Goal: Task Accomplishment & Management: Complete application form

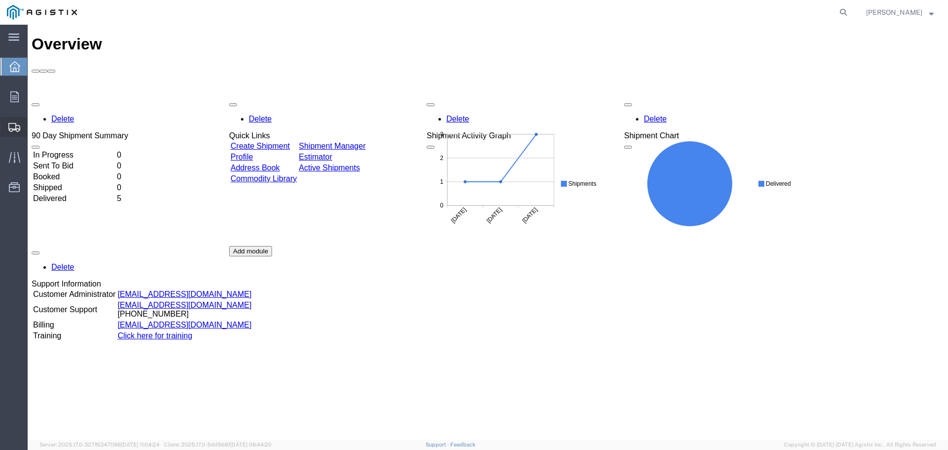
click at [0, 0] on span "Create Shipment" at bounding box center [0, 0] width 0 height 0
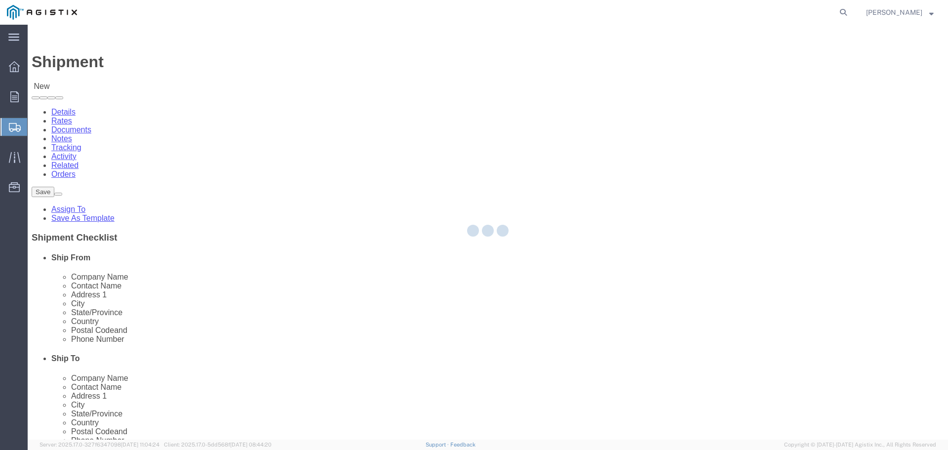
select select
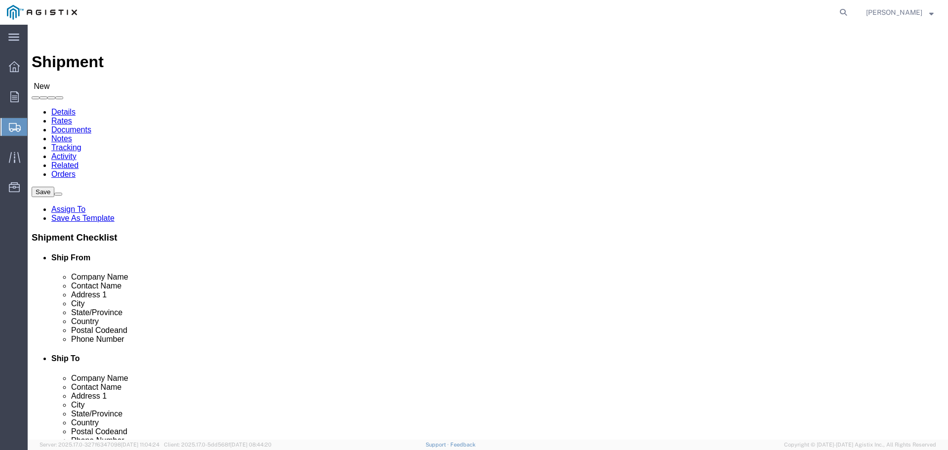
drag, startPoint x: 253, startPoint y: 174, endPoint x: 225, endPoint y: 149, distance: 37.1
click select "Select [PERSON_NAME] Industries Inc PG&E"
select select "9596"
click select "Select [PERSON_NAME] Industries Inc PG&E"
select select
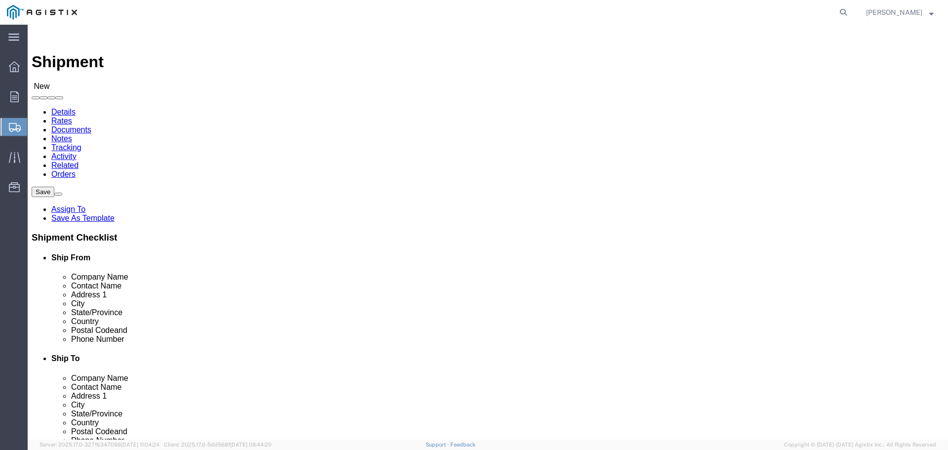
select select
click input "text"
type input "cha"
click p "- [PERSON_NAME] Industries, Inc. - ([PERSON_NAME]) [STREET_ADDRESS][PERSON_NAME]"
select select "[GEOGRAPHIC_DATA]"
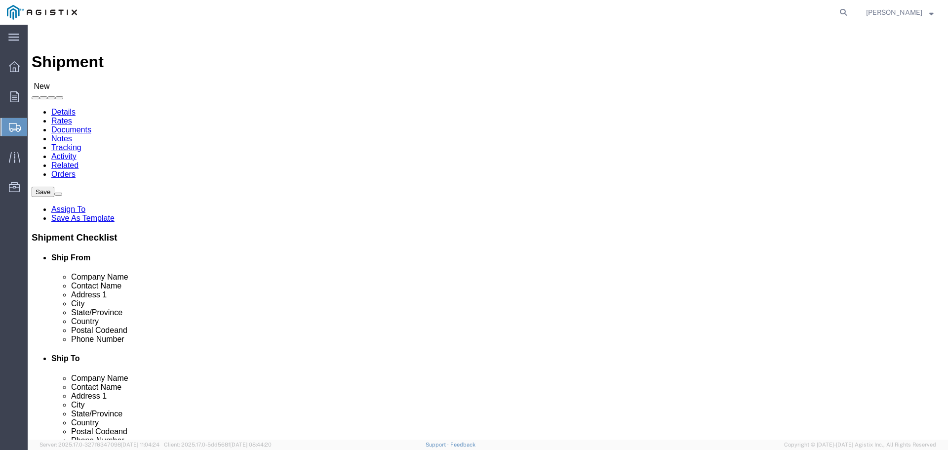
type input "[PERSON_NAME] Industries, Inc."
click select "Select All Others [GEOGRAPHIC_DATA] [GEOGRAPHIC_DATA] [GEOGRAPHIC_DATA] [GEOGRA…"
select select "23082"
click select "Select All Others [GEOGRAPHIC_DATA] [GEOGRAPHIC_DATA] [GEOGRAPHIC_DATA] [GEOGRA…"
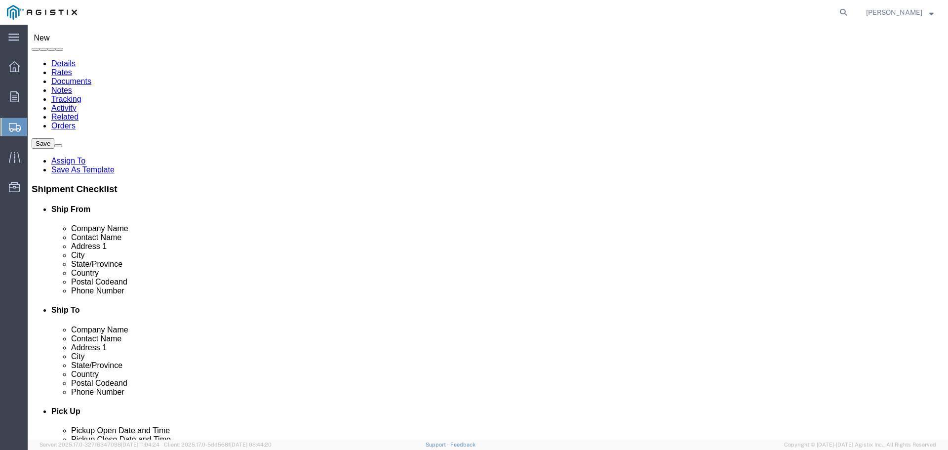
scroll to position [49, 0]
click input "text"
type input "p"
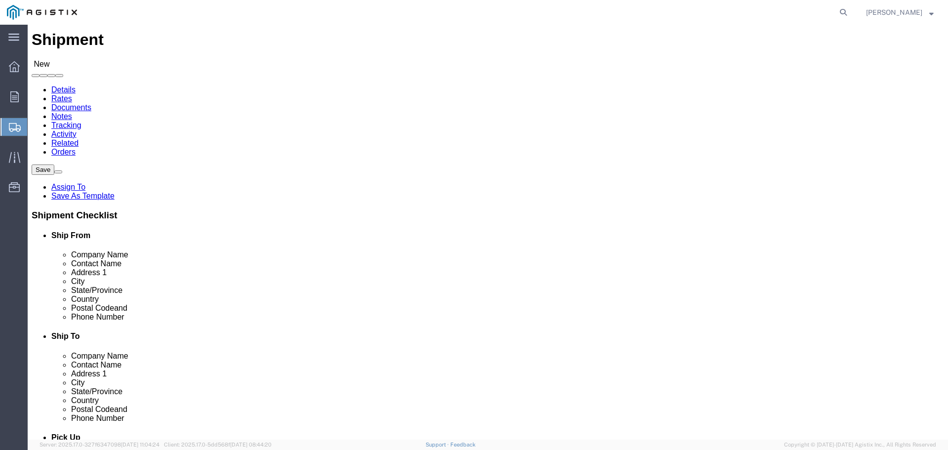
scroll to position [0, 0]
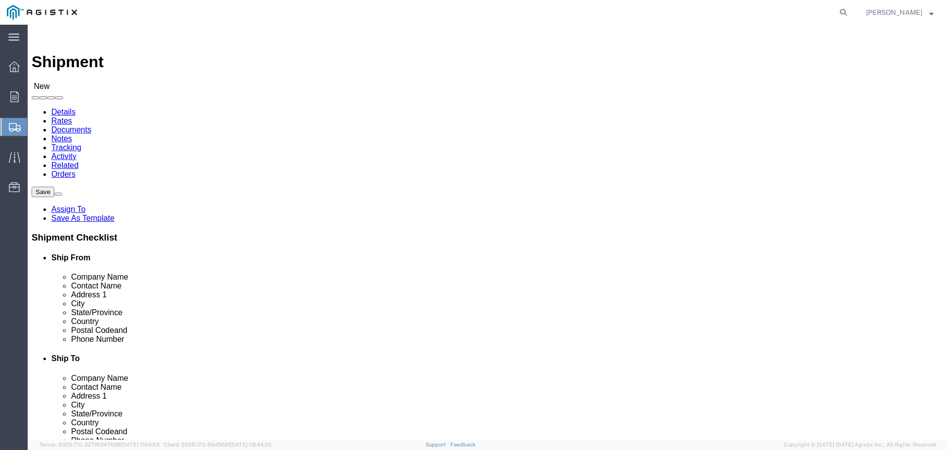
type input "pg&e"
select select "46111"
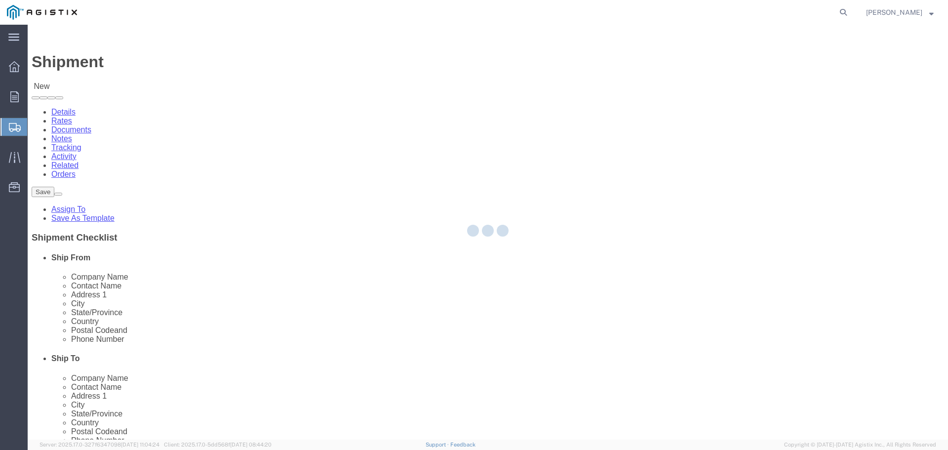
select select "CA"
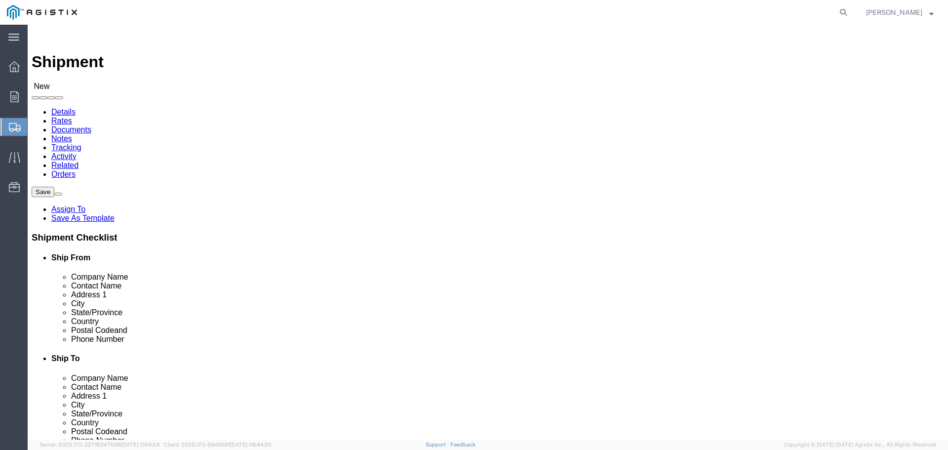
click label "City"
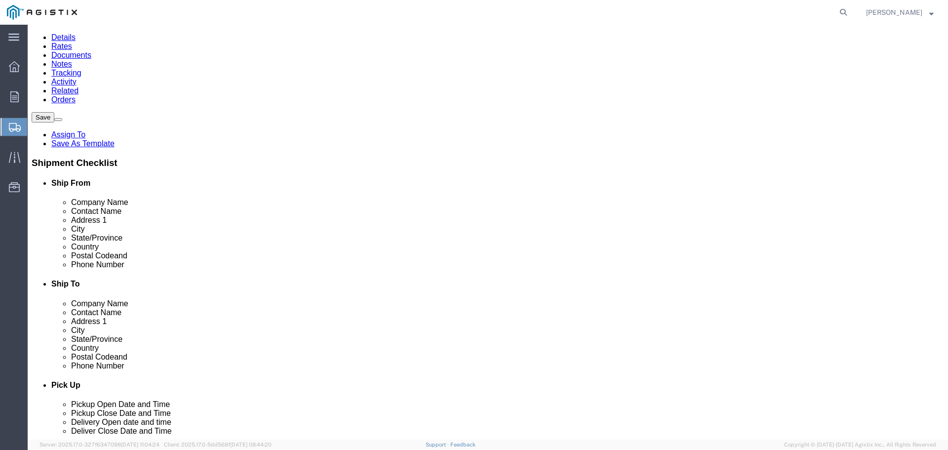
scroll to position [99, 0]
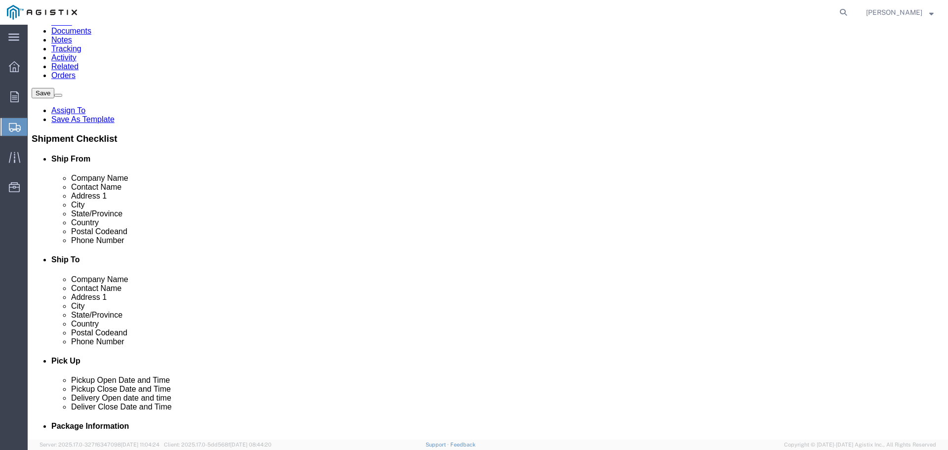
click input "text"
type input "a"
type input "[PERSON_NAME]"
click input "text"
type input "9166164291"
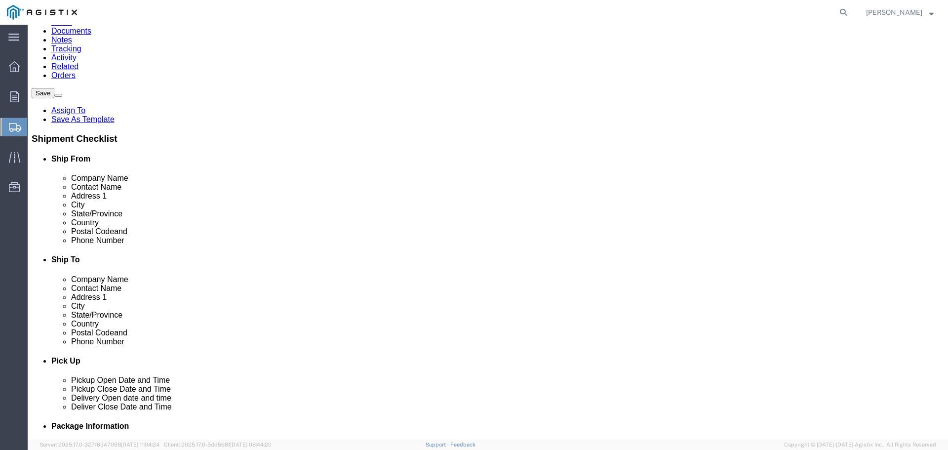
click div "Location [GEOGRAPHIC_DATA] My Profile Location (OBSOLETE) [GEOGRAPHIC_DATA] SC …"
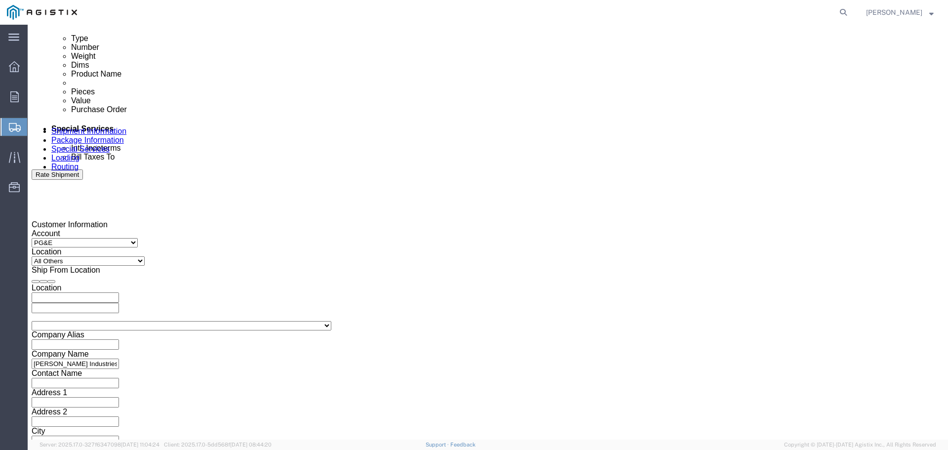
scroll to position [543, 0]
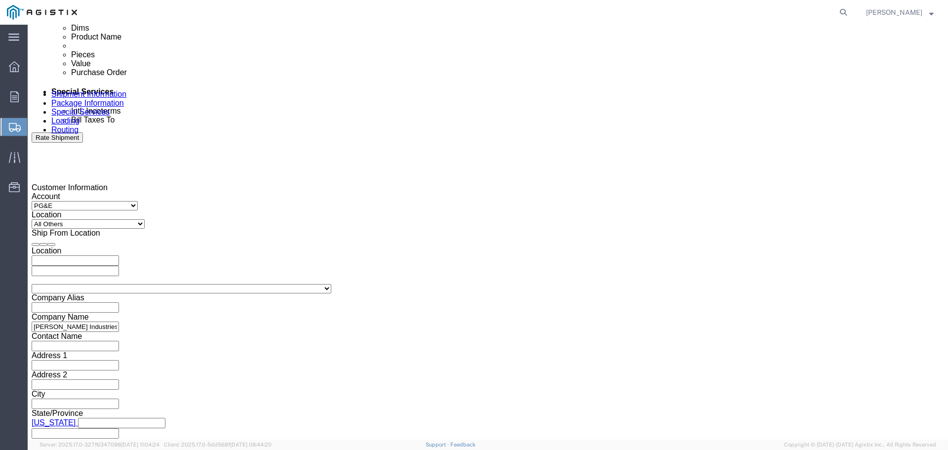
click icon
click div "[DATE] 3:00 PM"
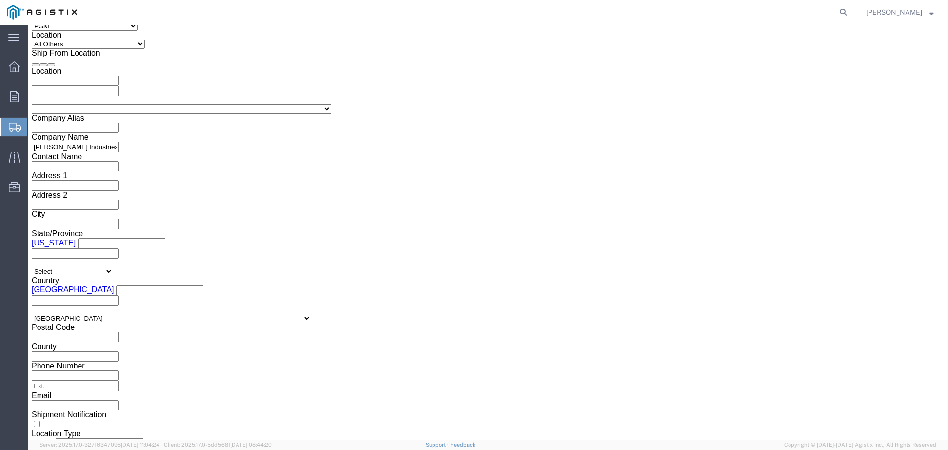
click input "3:00 PM"
click input "8:00 PM"
type input "8:00 AM"
click button "Apply"
click input "text"
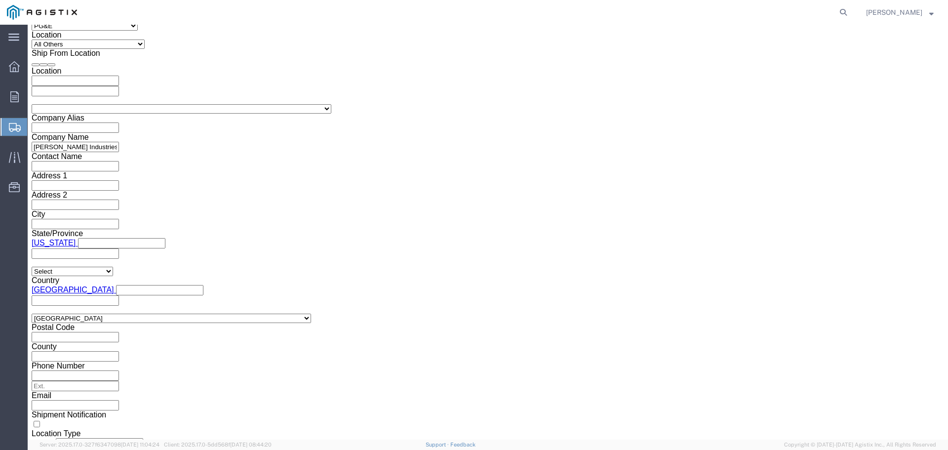
click div "Customer Information Account Select [PERSON_NAME] Industries Inc PG&E Location …"
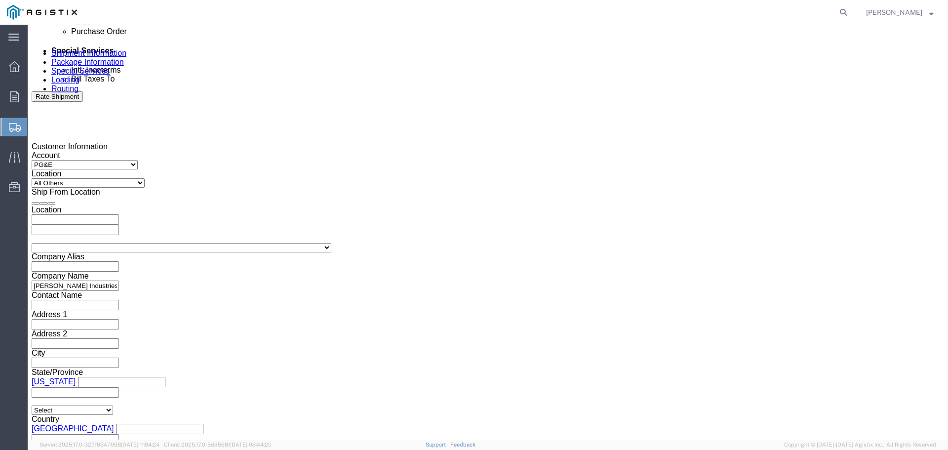
scroll to position [575, 0]
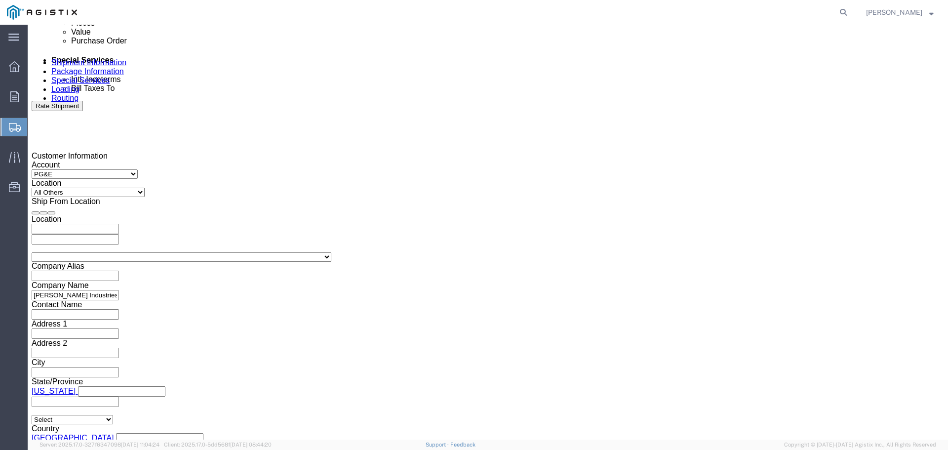
click div "[DATE] 9:00 AM"
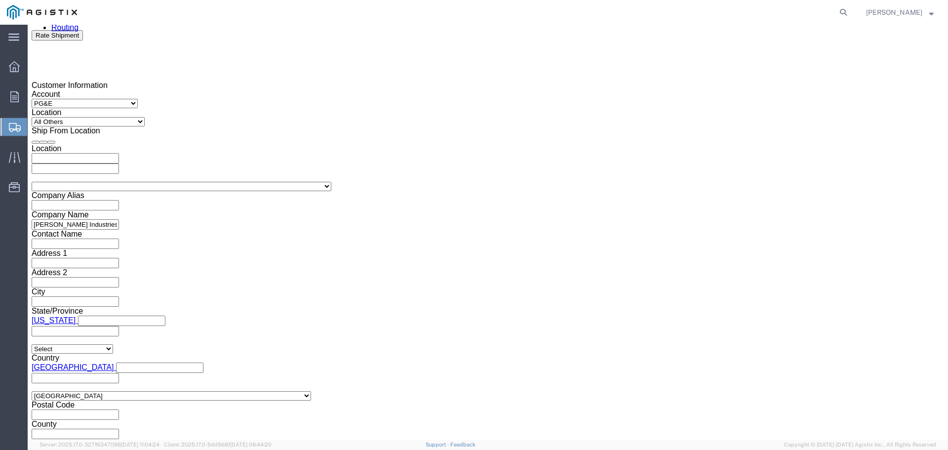
scroll to position [673, 0]
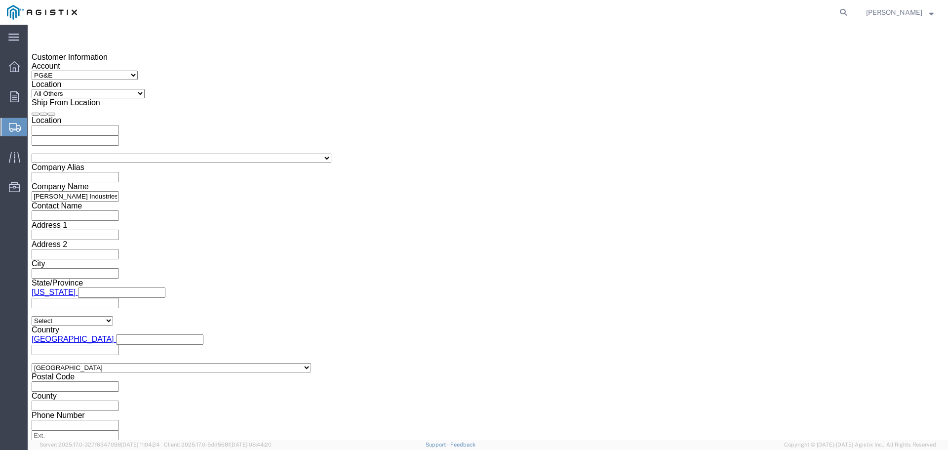
click button "Apply"
click div
click input "10:00 AM"
type input "11:00 AM"
click button "Apply"
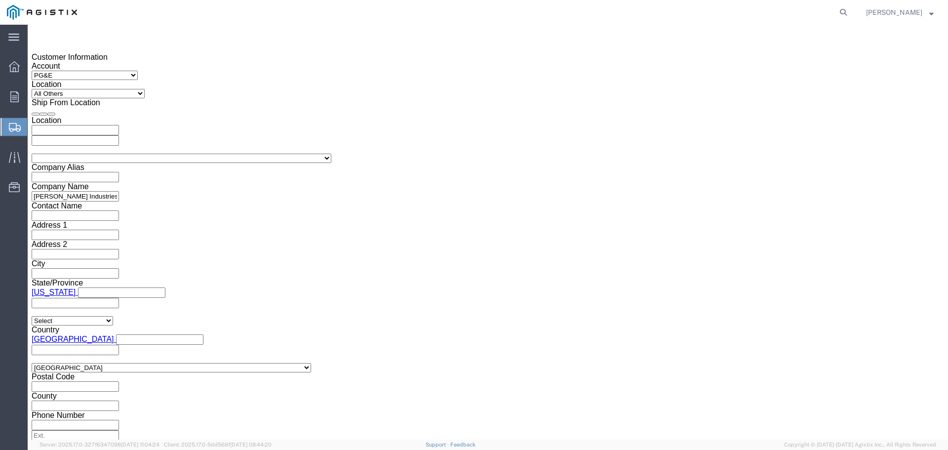
click div
click input "12:00 PM"
click button "Apply"
click input "text"
paste input "3501398246"
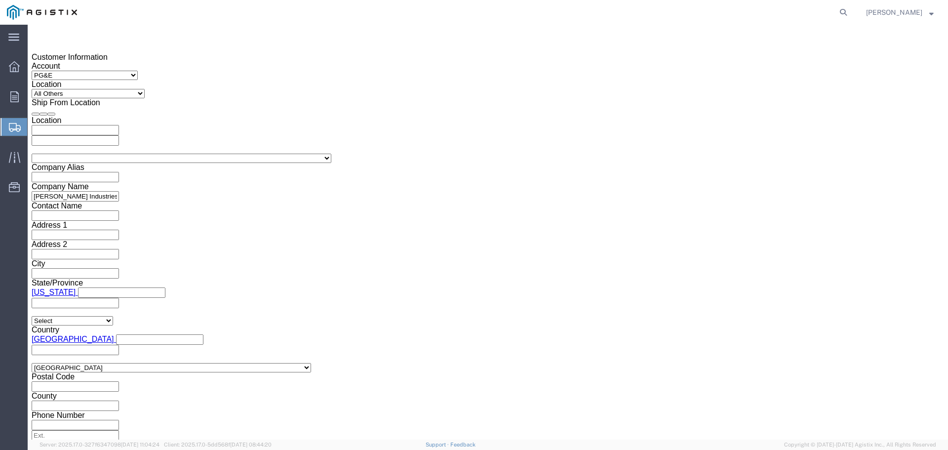
type input "3501398246"
click select "Select Account Type Activity ID Airline Appointment Number ASN Batch Request # …"
select select "RELNUM"
click select "Select Account Type Activity ID Airline Appointment Number ASN Batch Request # …"
click input "text"
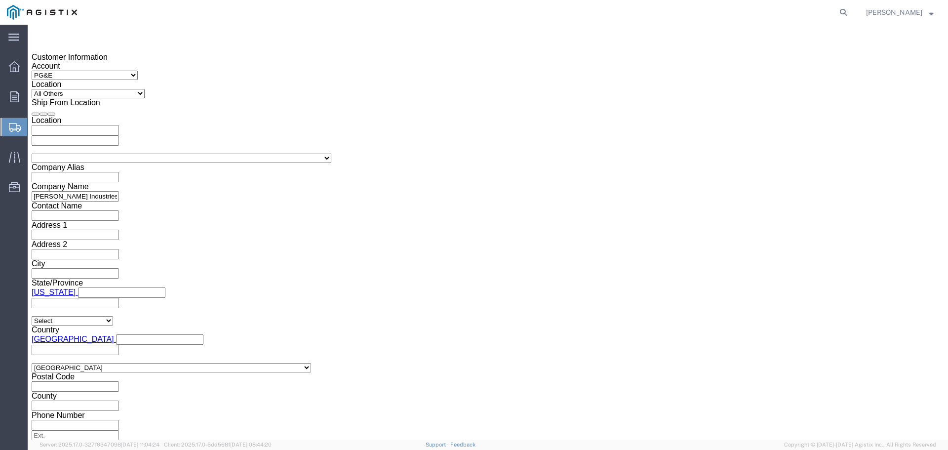
click icon
click div "[DATE] 8:00 AM"
click button "Apply"
click input "196152"
type input "196152(1-4,10)"
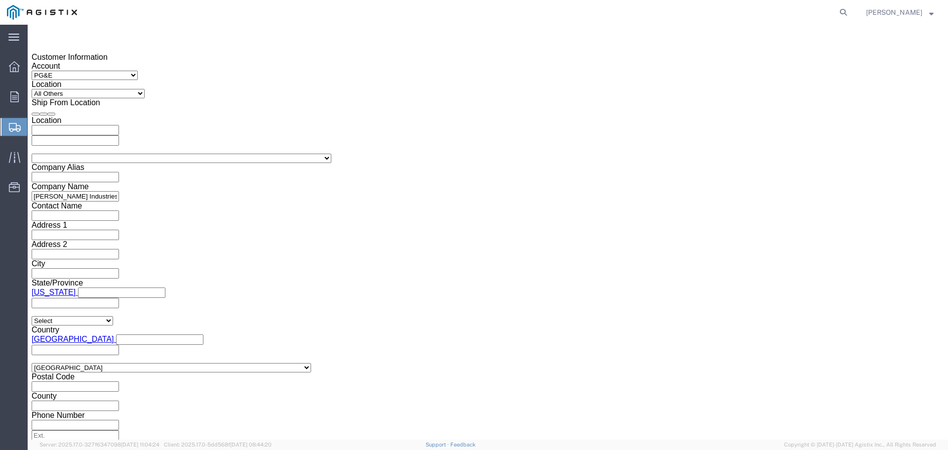
click select "Select Air Less than Truckload Multi-Leg Ocean Freight Rail Small Parcel Truckl…"
select select "TL"
click select "Select Air Less than Truckload Multi-Leg Ocean Freight Rail Small Parcel Truckl…"
click select "Select 1-Ton (PSS) 10 Wheel 10 Yard Dump Truck 20 Yard Dump Truck Bobtail Botto…"
select select "FLBD"
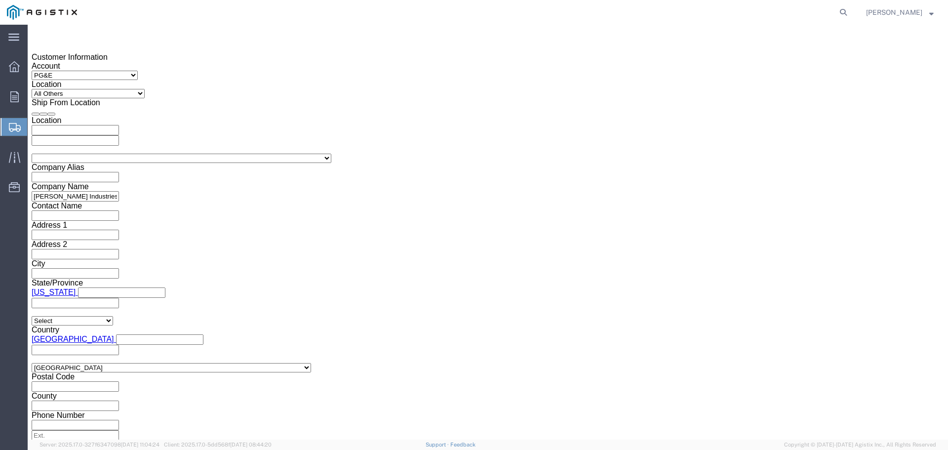
click select "Select 1-Ton (PSS) 10 Wheel 10 Yard Dump Truck 20 Yard Dump Truck Bobtail Botto…"
click select "Select 35 Feet 20 Feet 28 Feet 53 Feet 40 Feet 48 Feet"
select select "53FT"
click select "Select 35 Feet 20 Feet 28 Feet 53 Feet 40 Feet 48 Feet"
click div "Mode Select Air Less than Truckload Multi-Leg Ocean Freight Rail Small Parcel T…"
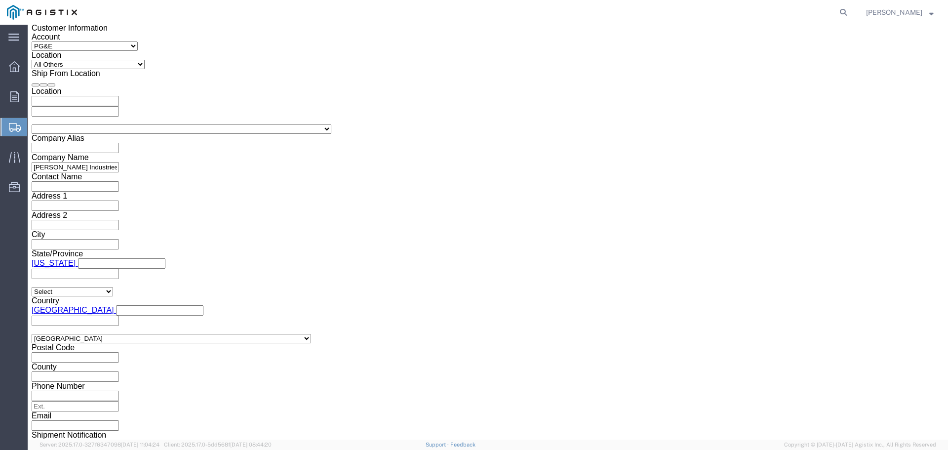
scroll to position [723, 0]
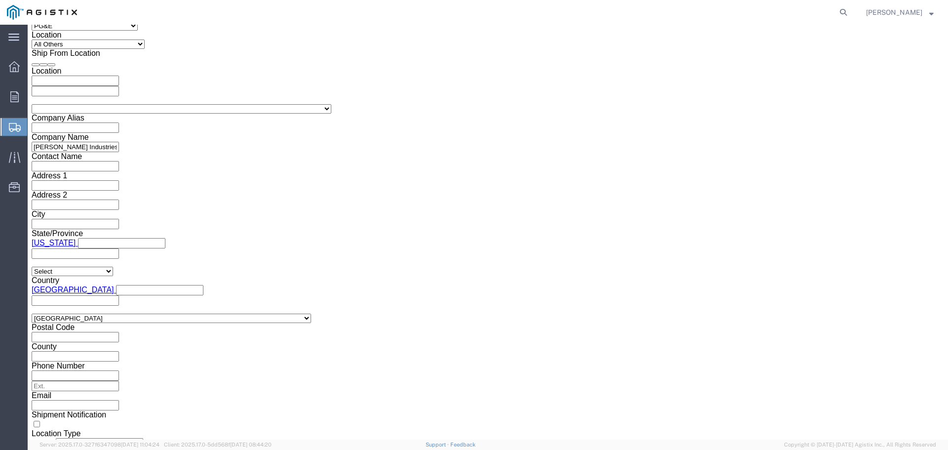
click button "Continue"
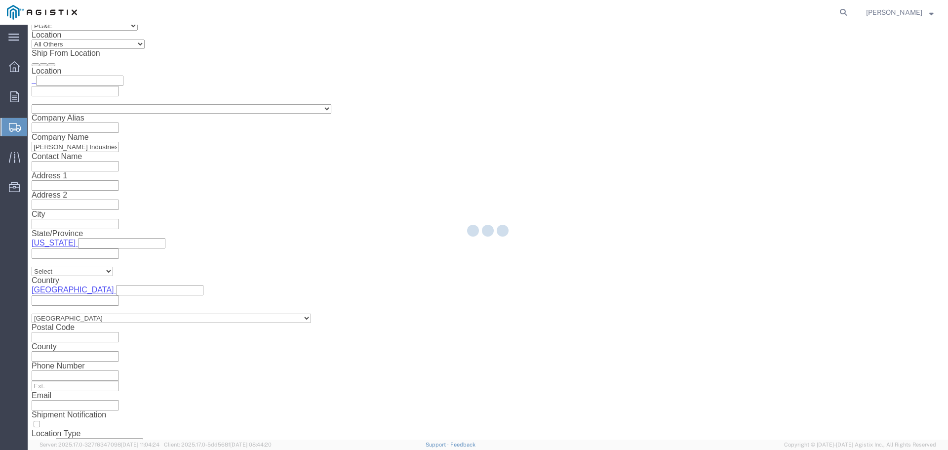
select select "46111"
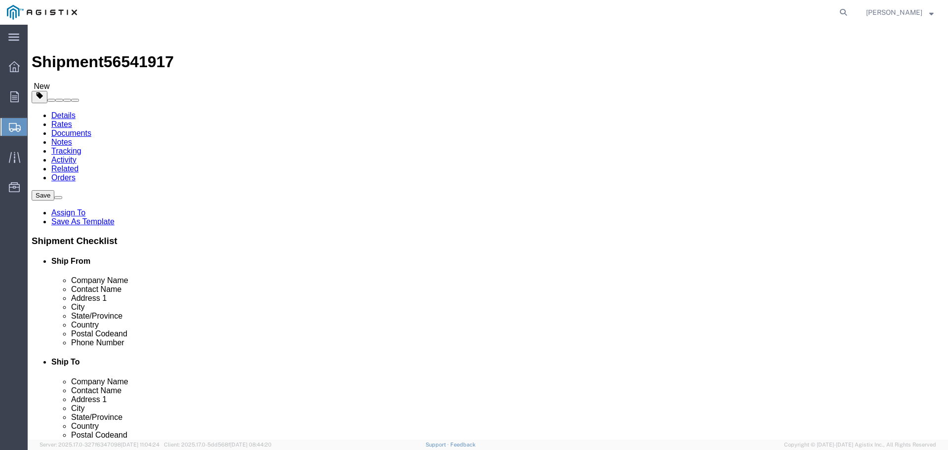
click select "Select Bulk Bundle(s) Cardboard Box(es) Carton(s) Crate(s) Drum(s) (Fiberboard)…"
select select "PSNS"
click select "Select Bulk Bundle(s) Cardboard Box(es) Carton(s) Crate(s) Drum(s) (Fiberboard)…"
click input "text"
type input "1"
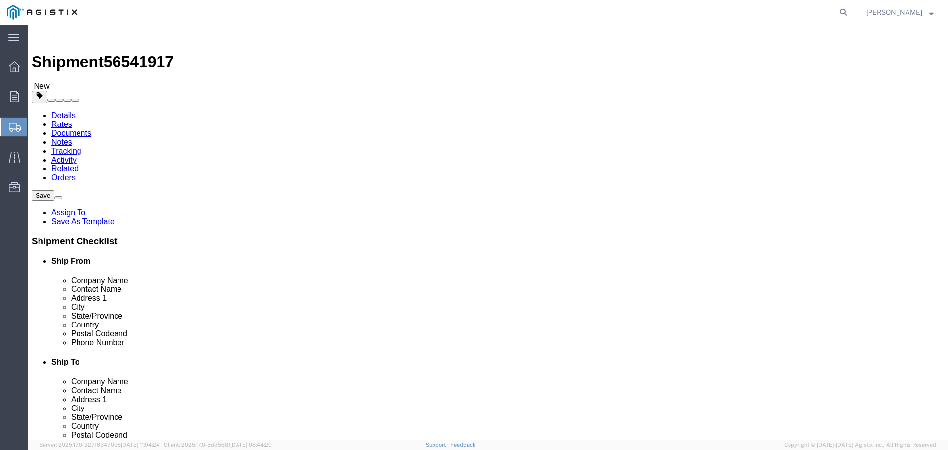
type input "5"
click input "1"
type input "5"
click input "text"
type input "6"
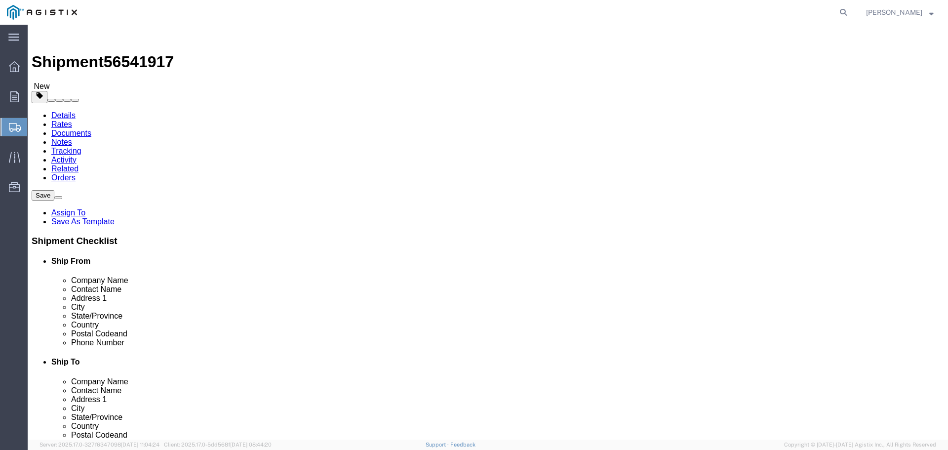
type input "6"
type input "3"
click input "6"
type input "7"
click select "Select cm ft in"
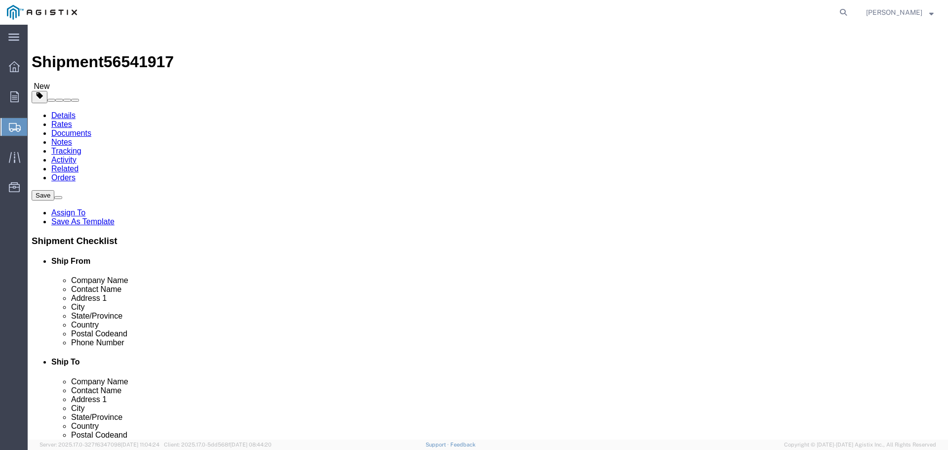
select select "FT"
click select "Select cm ft in"
click input "6"
type input "7"
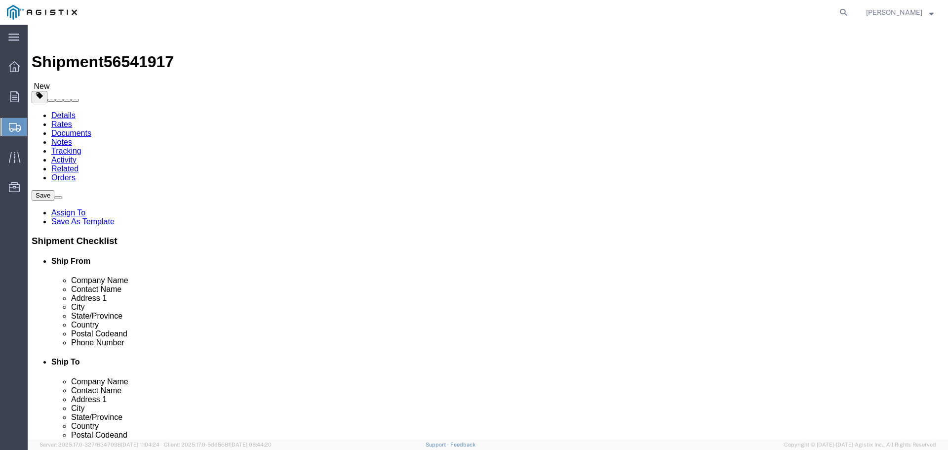
type input "7"
type input "3"
click input "0.00"
type input "0"
type input "3500"
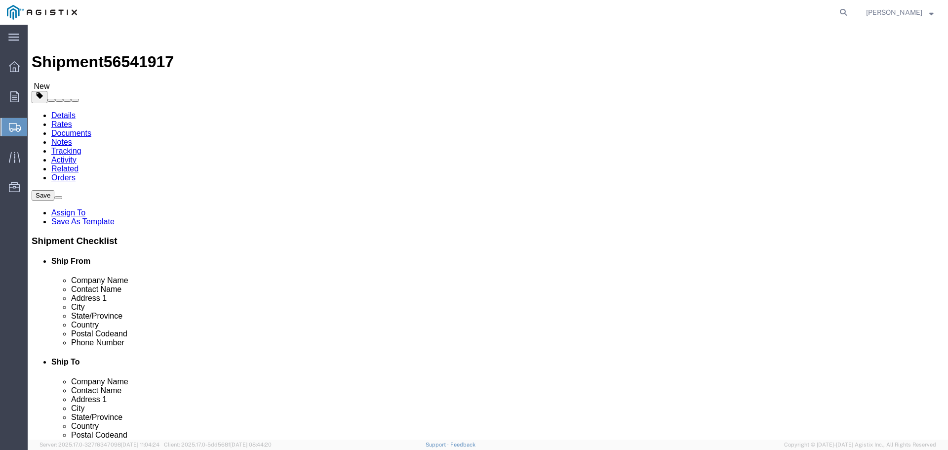
click link "Add Content"
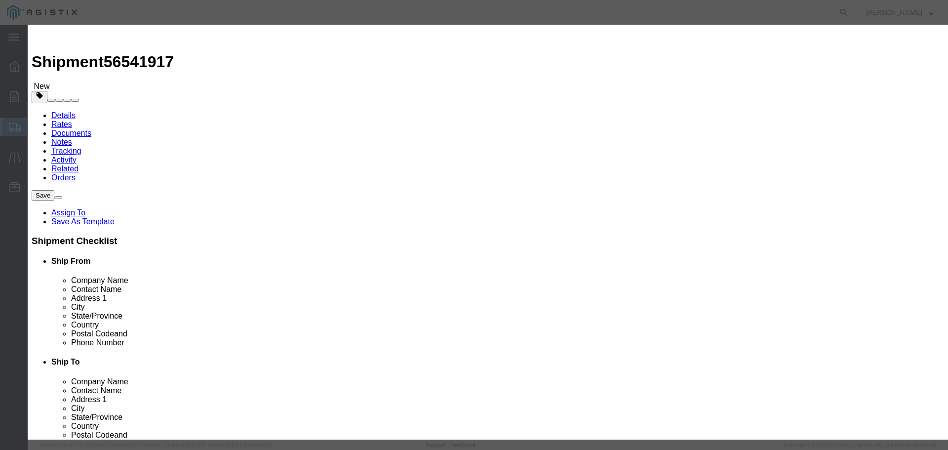
click input "text"
type input "Valves"
click td "Name: AIR VALVE OVERHAUL KIT-EMERGENCY VALVES"
select select
select select "USD"
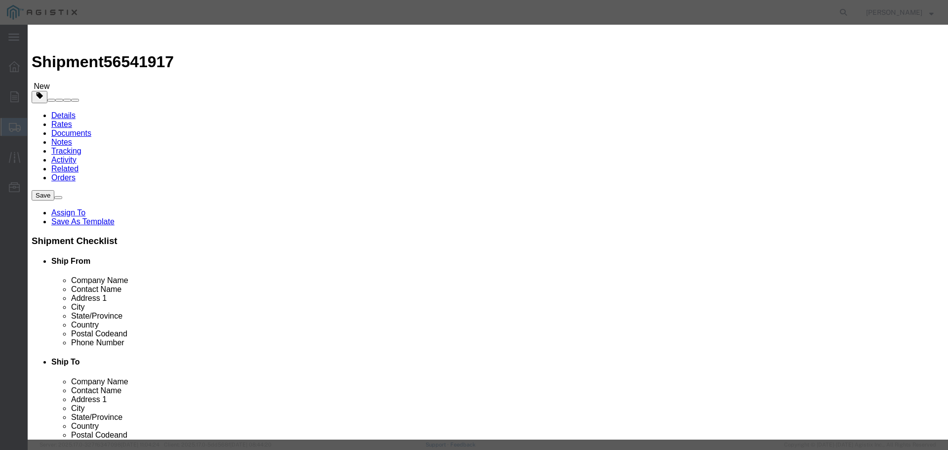
type input "AIR VALVE OVERHAUL KIT-EMERGENCY VALVES"
type input "M071214"
click input "AIR VALVE OVERHAUL KIT-EMERGENCY VALVES"
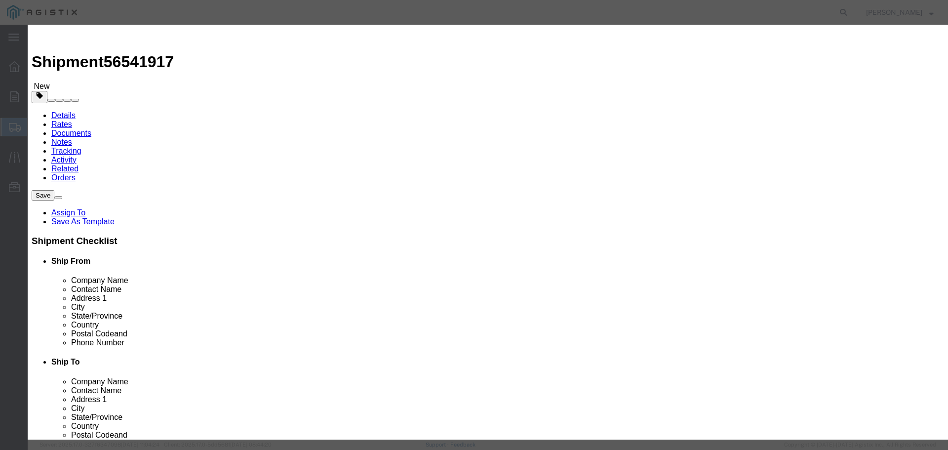
type input "Valves"
click h3 "Add content"
click input "text"
type input "5"
click select "Select Bag Barrels 100Board Feet Bottle Box Blister Pack Carats Can Capsule Car…"
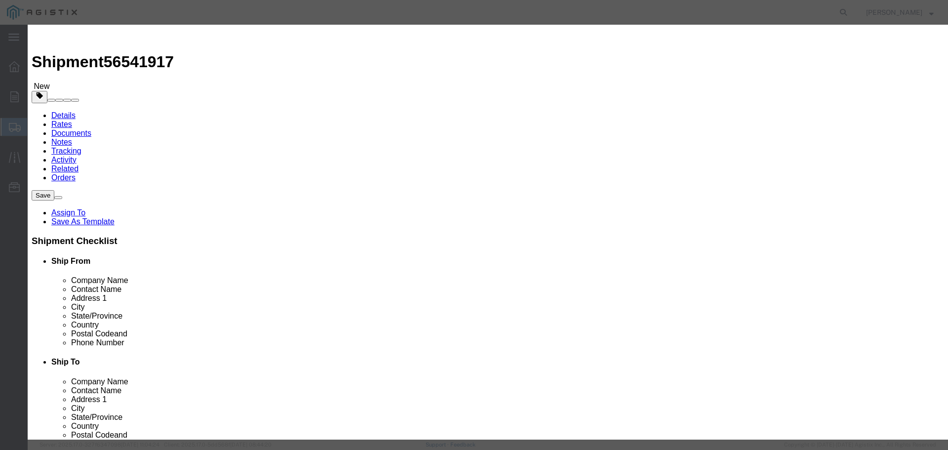
click div "Product Name Valves Valves Pieces 5 Select Bag Barrels 100Board Feet Bottle Box…"
click select "Select Bag Barrels 100Board Feet Bottle Box Blister Pack Carats Can Capsule Car…"
click h3 "Add content"
click input "text"
click div "Product Name Valves Valves Pieces 5 Select Bag Barrels 100Board Feet Bottle Box…"
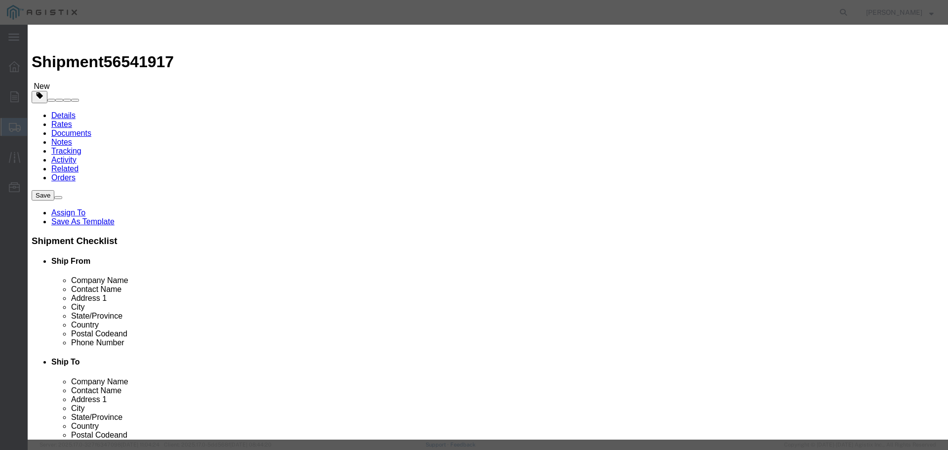
click input "text"
type input "91645.00"
click select "Select 50 55 60 65 70 85 92.5 100 125 175 250 300 400"
select select "85"
click select "Select 50 55 60 65 70 85 92.5 100 125 175 250 300 400"
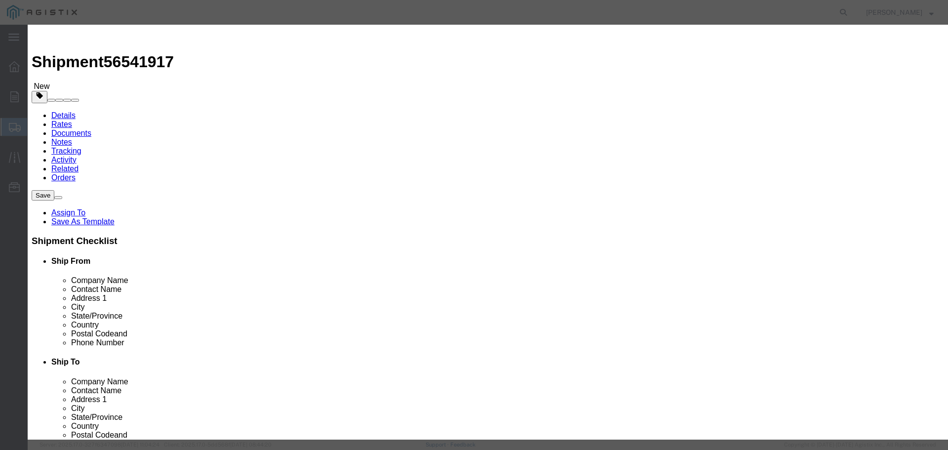
click label "Model"
click button "Save & Close"
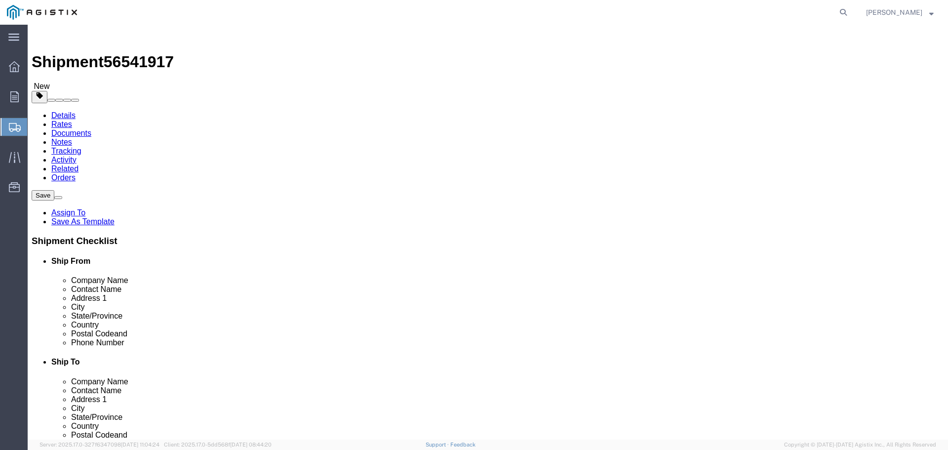
click div "Previous Continue"
click button "Rate Shipment"
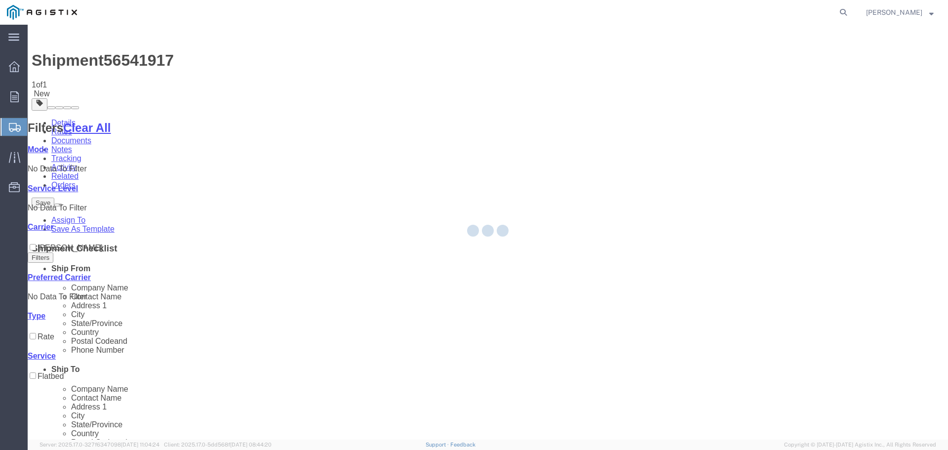
scroll to position [0, 0]
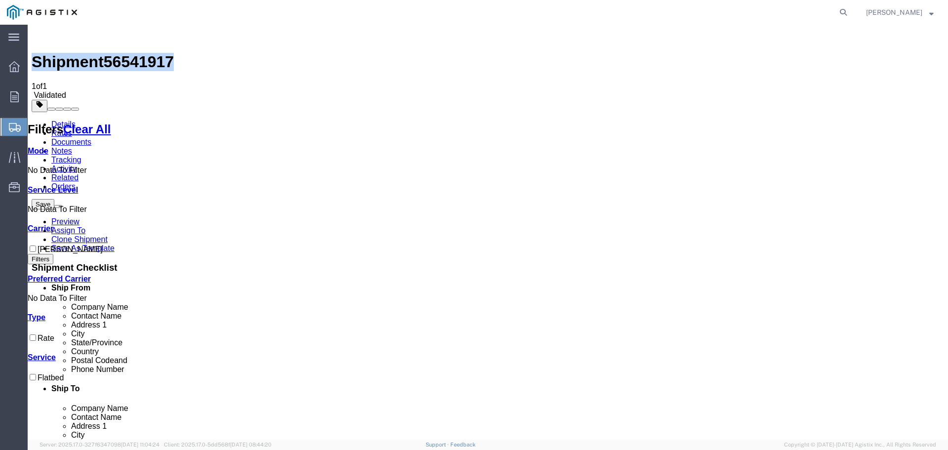
drag, startPoint x: 164, startPoint y: 34, endPoint x: 53, endPoint y: 39, distance: 111.2
click at [53, 39] on div "Shipment 56541917 1 of 1 Validated" at bounding box center [488, 64] width 912 height 71
copy h1 "Shipment 56541917"
